Goal: Task Accomplishment & Management: Use online tool/utility

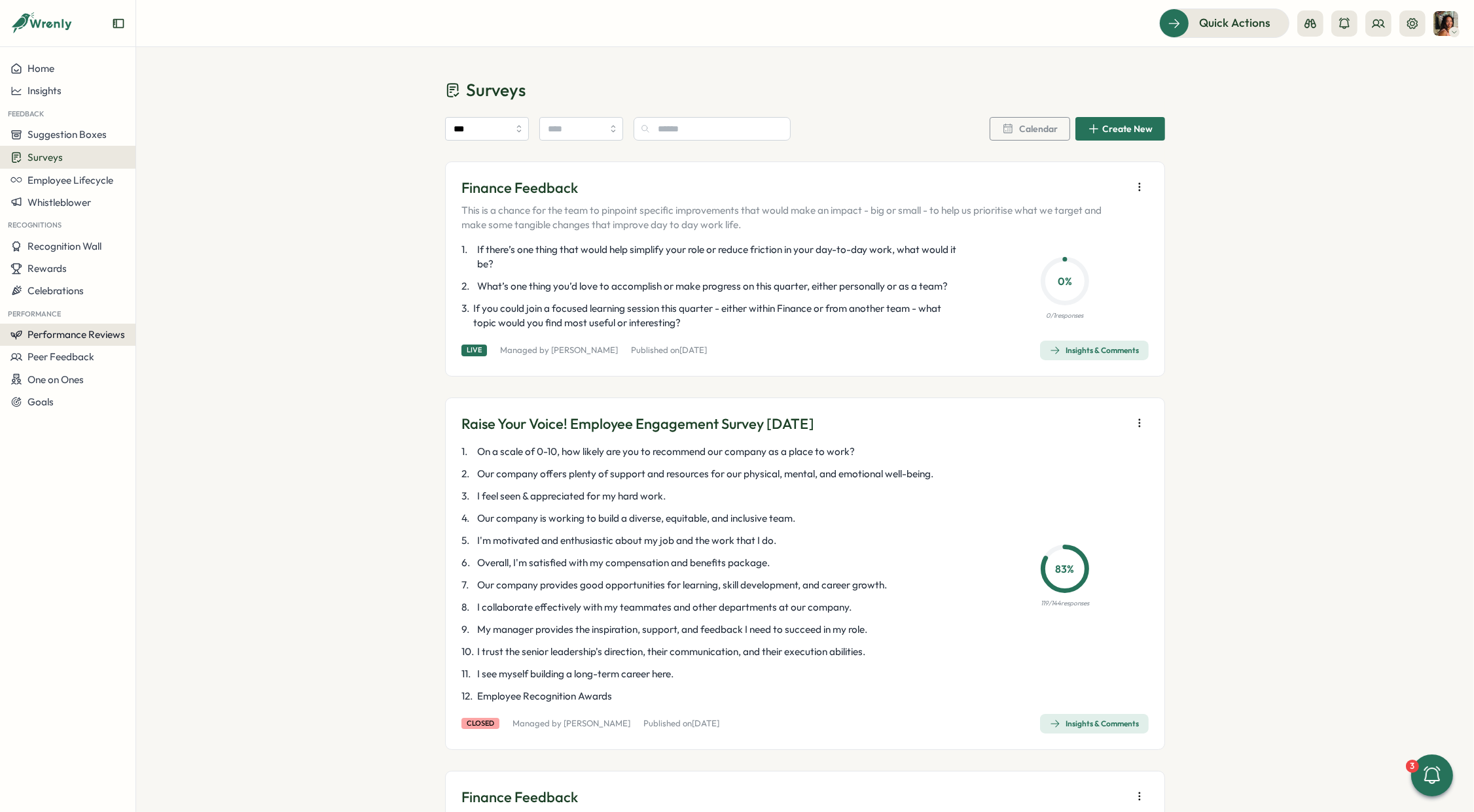
click at [62, 324] on button "Performance Reviews" at bounding box center [67, 334] width 135 height 22
click at [205, 300] on div "Reviews" at bounding box center [189, 309] width 112 height 25
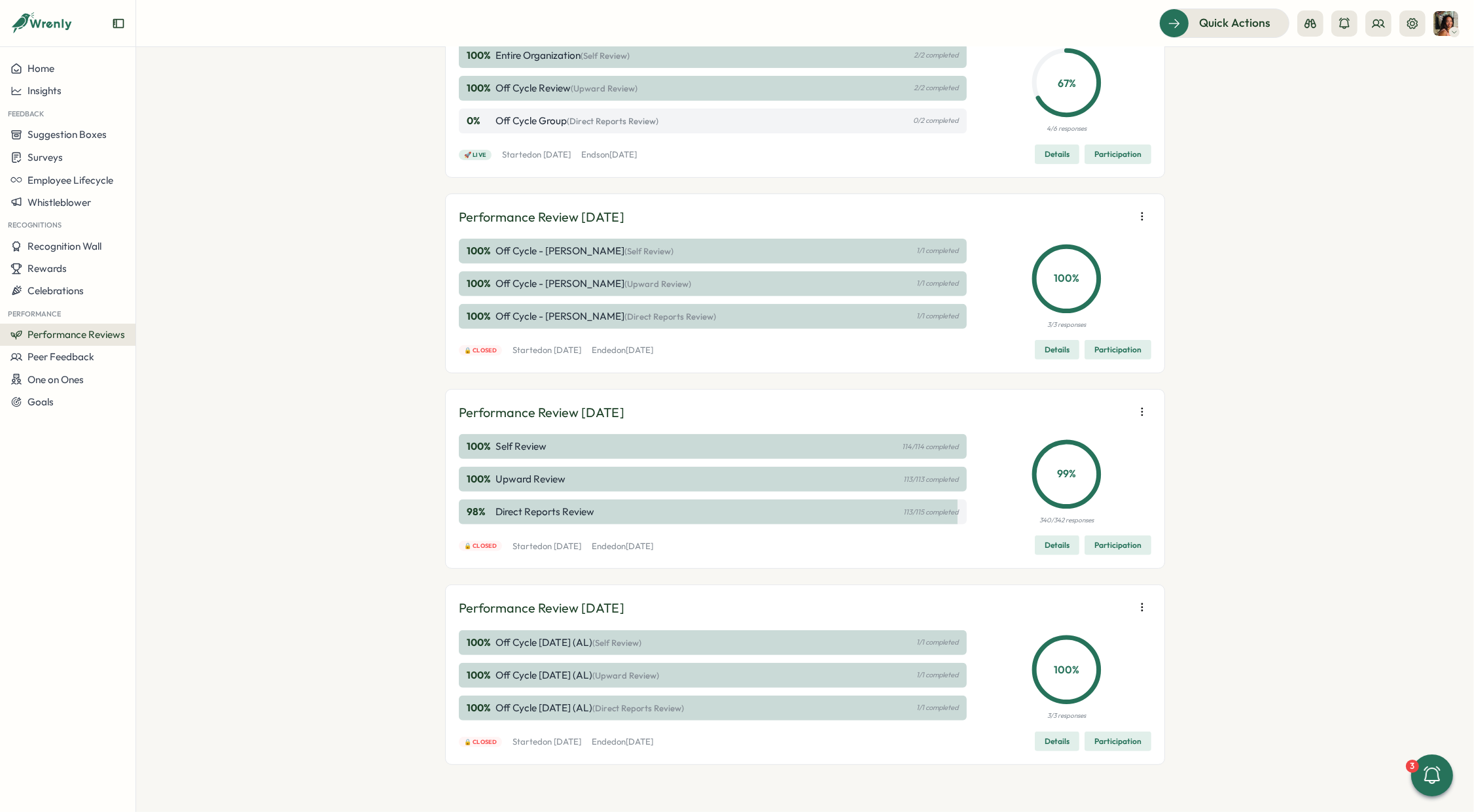
scroll to position [629, 0]
click at [1137, 411] on icon "button" at bounding box center [1142, 412] width 13 height 13
click at [1091, 439] on span "Export responses" at bounding box center [1054, 437] width 77 height 11
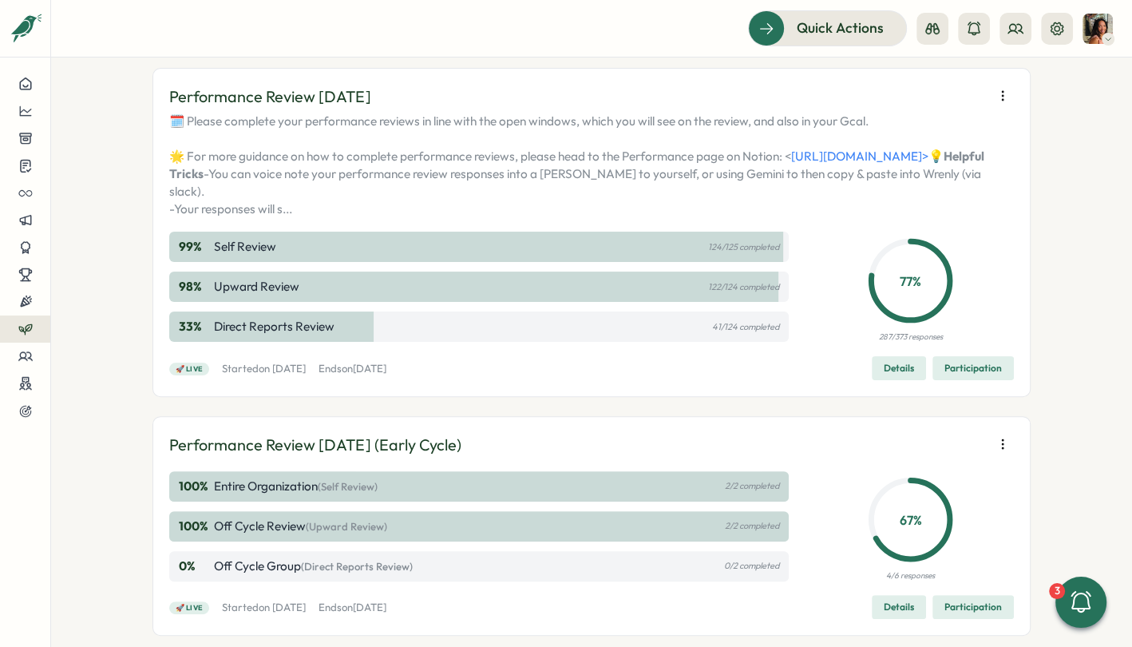
scroll to position [57, 0]
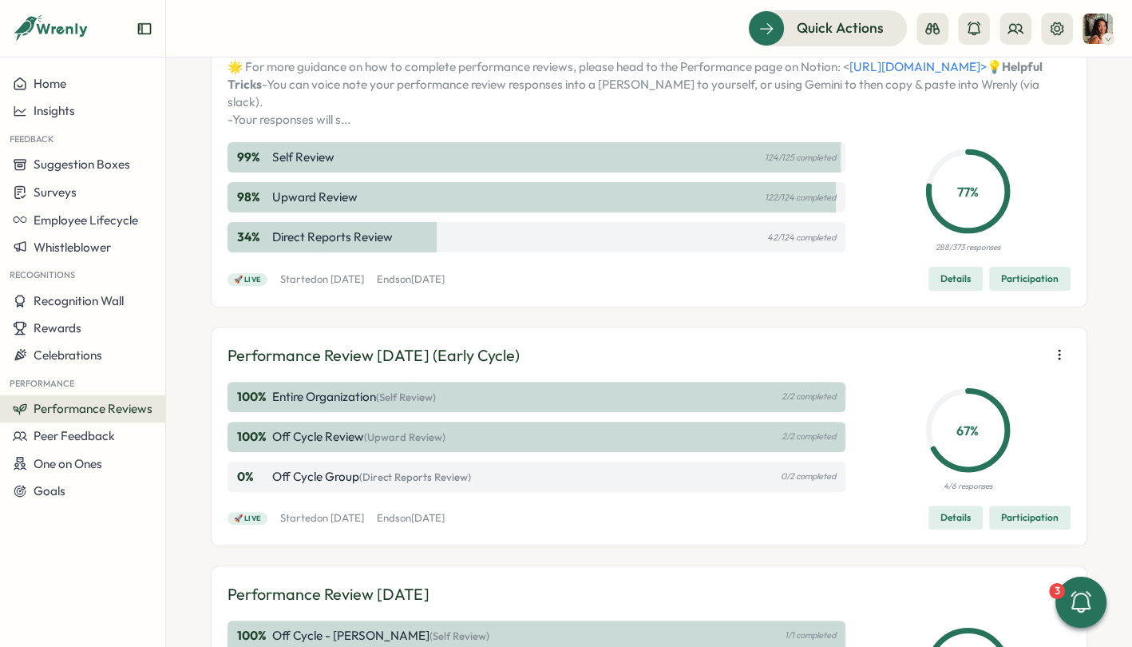
scroll to position [301, 0]
